Goal: Task Accomplishment & Management: Manage account settings

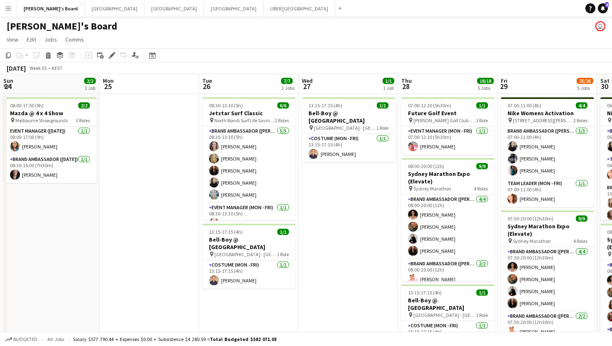
scroll to position [0, 198]
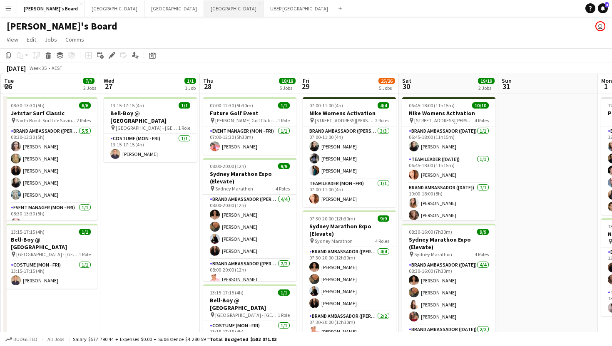
click at [204, 8] on button "Perth Close" at bounding box center [234, 8] width 60 height 16
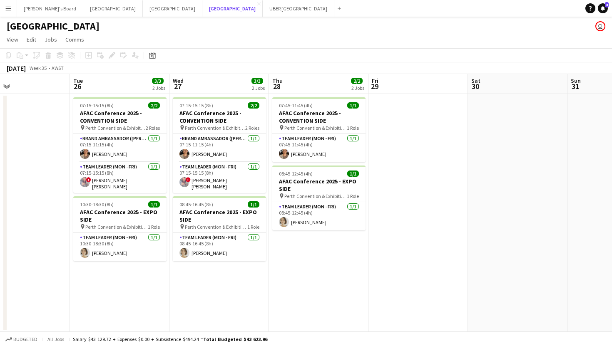
scroll to position [0, 237]
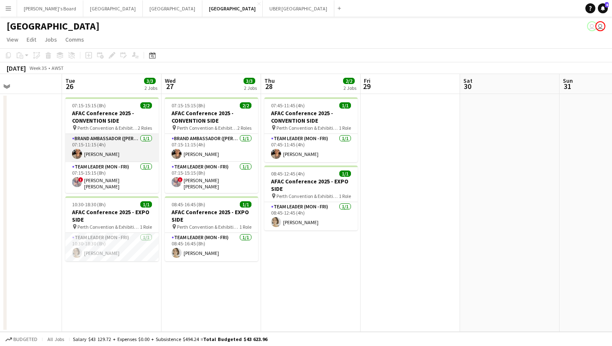
click at [92, 153] on app-card-role "Brand Ambassador (Mon - Fri) [DATE] 07:15-11:15 (4h) [PERSON_NAME]" at bounding box center [111, 148] width 93 height 28
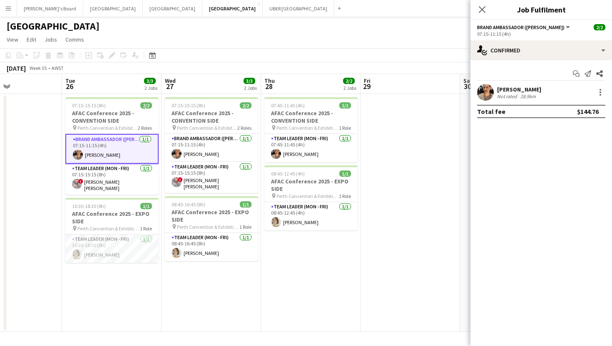
click at [499, 89] on div "[PERSON_NAME]" at bounding box center [519, 89] width 44 height 7
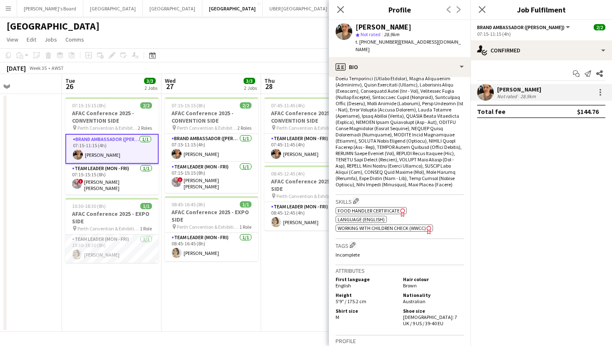
scroll to position [296, 0]
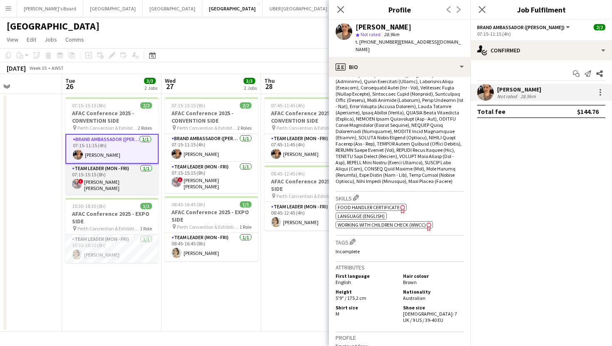
click at [98, 185] on app-card-role "Team Leader (Mon - Fri) [DATE] 07:15-15:15 (8h) ! [PERSON_NAME] [PERSON_NAME]" at bounding box center [111, 179] width 93 height 31
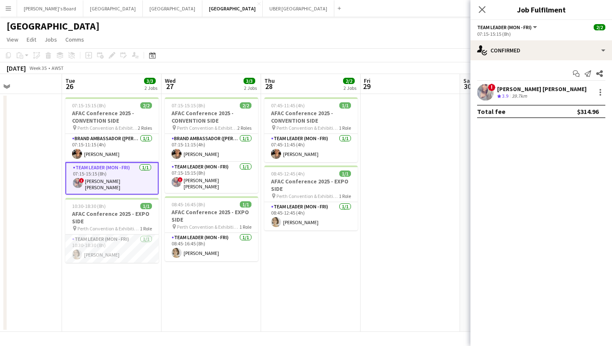
click at [508, 91] on div "[PERSON_NAME] [PERSON_NAME]" at bounding box center [542, 88] width 90 height 7
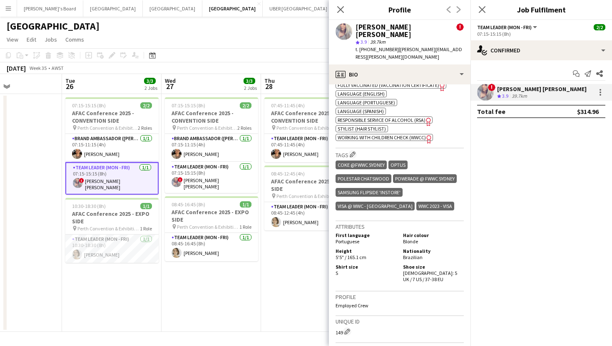
scroll to position [466, 0]
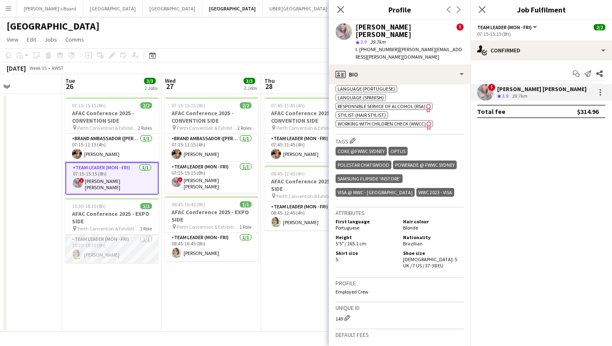
click at [97, 253] on app-card-role "Team Leader (Mon - Fri) [DATE] 10:30-18:30 (8h) [PERSON_NAME]" at bounding box center [111, 249] width 93 height 28
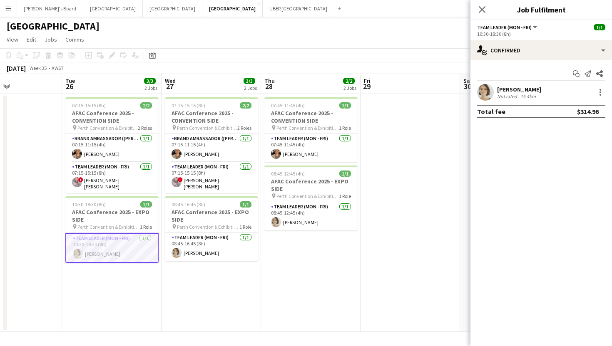
click at [523, 87] on div "[PERSON_NAME]" at bounding box center [519, 89] width 44 height 7
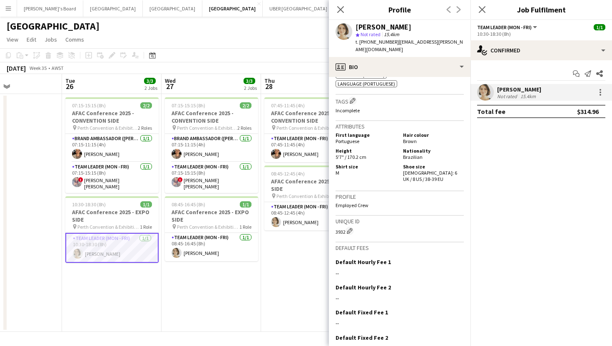
scroll to position [354, 0]
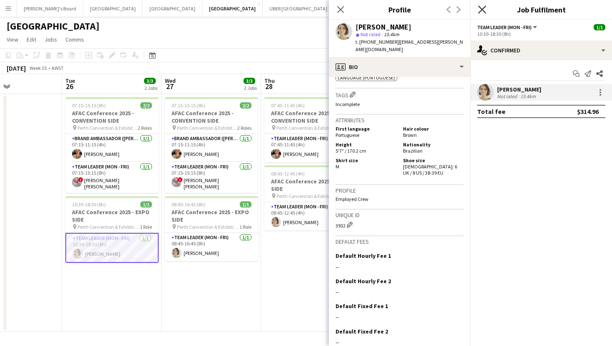
click at [483, 7] on icon at bounding box center [482, 9] width 8 height 8
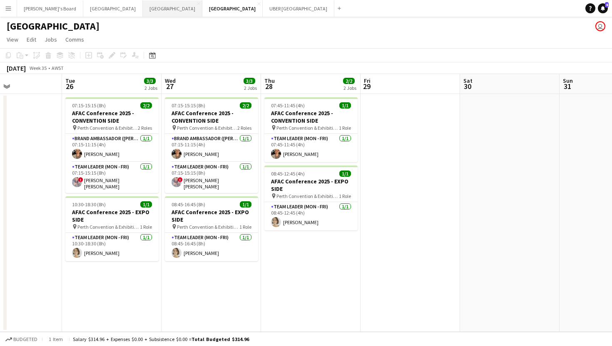
click at [143, 8] on button "Sydney Close" at bounding box center [173, 8] width 60 height 16
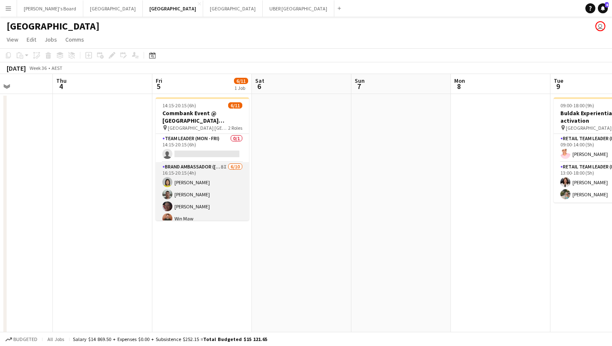
click at [184, 192] on app-card-role "Brand Ambassador ([PERSON_NAME]) 8I [DATE] 16:15-20:15 (4h) [PERSON_NAME] [PERS…" at bounding box center [202, 230] width 93 height 137
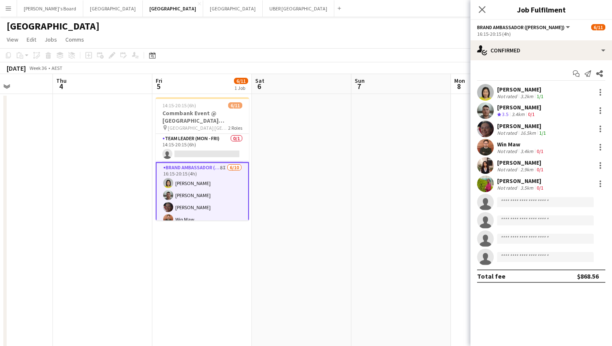
click at [510, 178] on div "[PERSON_NAME]" at bounding box center [521, 180] width 48 height 7
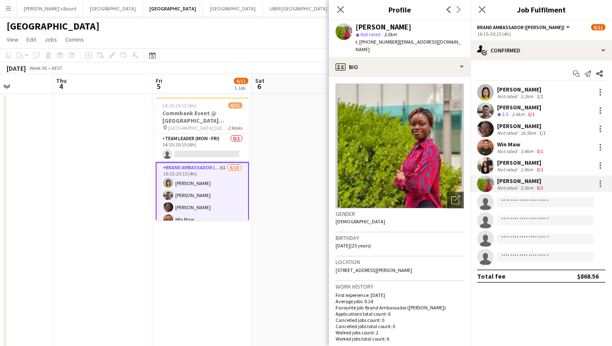
click at [506, 160] on div "[PERSON_NAME]" at bounding box center [521, 162] width 48 height 7
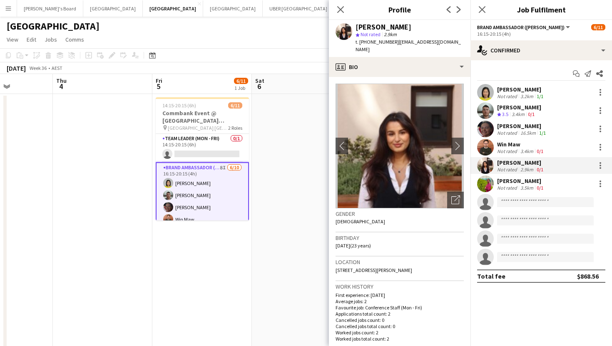
click at [506, 142] on div "Win Maw" at bounding box center [521, 144] width 48 height 7
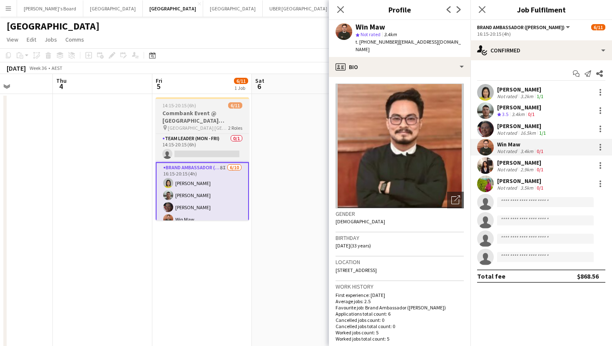
click at [216, 114] on h3 "Commbank Event @ [GEOGRAPHIC_DATA] [GEOGRAPHIC_DATA]" at bounding box center [202, 117] width 93 height 15
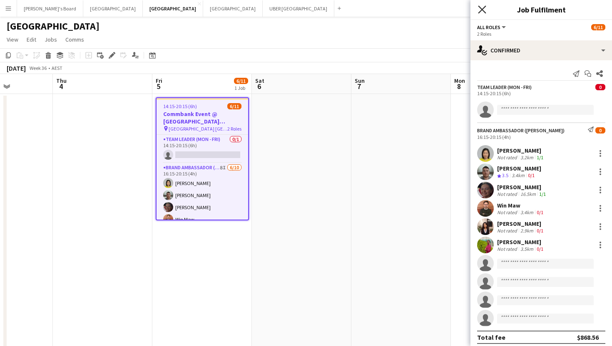
click at [482, 12] on icon "Close pop-in" at bounding box center [482, 9] width 8 height 8
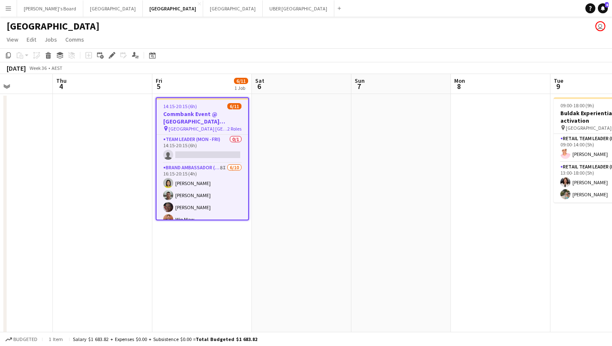
click at [212, 121] on h3 "Commbank Event @ [GEOGRAPHIC_DATA] [GEOGRAPHIC_DATA]" at bounding box center [203, 117] width 92 height 15
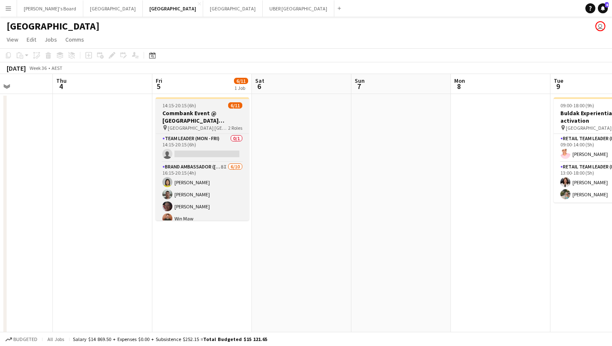
click at [212, 109] on app-job-card "14:15-20:15 (6h) 6/11 Commbank Event @ [GEOGRAPHIC_DATA] [GEOGRAPHIC_DATA] pin …" at bounding box center [202, 158] width 93 height 123
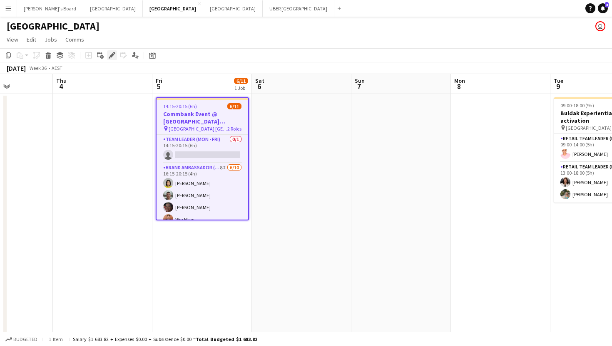
click at [111, 55] on icon at bounding box center [112, 55] width 5 height 5
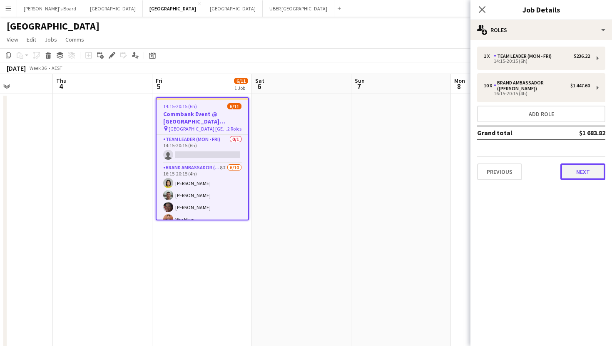
click at [581, 176] on button "Next" at bounding box center [582, 172] width 45 height 17
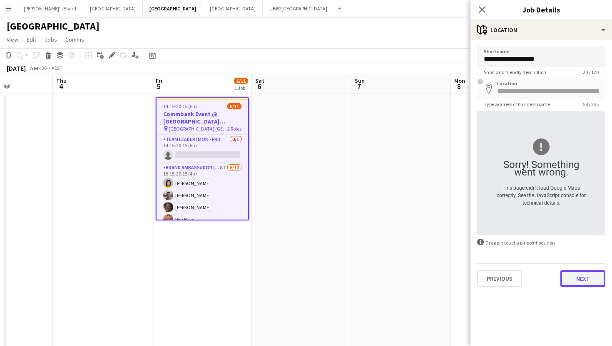
click at [573, 279] on button "Next" at bounding box center [582, 279] width 45 height 17
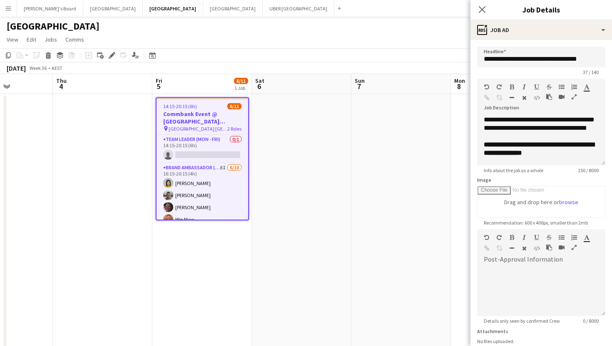
scroll to position [16, 0]
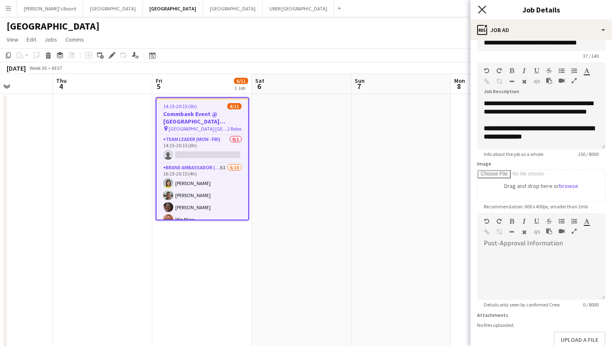
click at [483, 9] on icon "Close pop-in" at bounding box center [482, 9] width 8 height 8
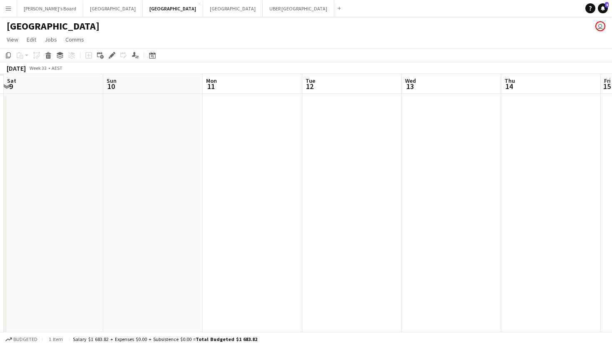
scroll to position [0, 230]
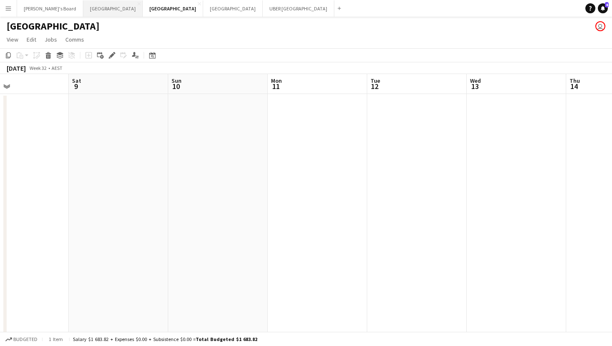
click at [83, 10] on button "Melbourne Close" at bounding box center [113, 8] width 60 height 16
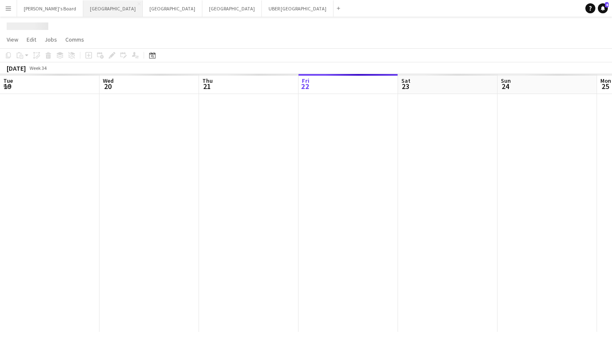
scroll to position [0, 199]
